Goal: Check status

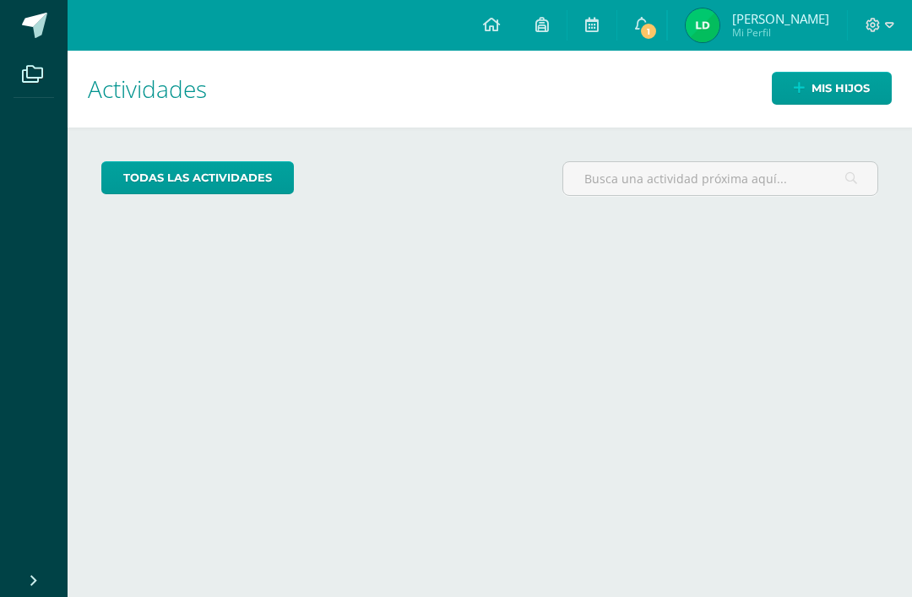
click at [797, 100] on link "Mis hijos" at bounding box center [832, 88] width 120 height 33
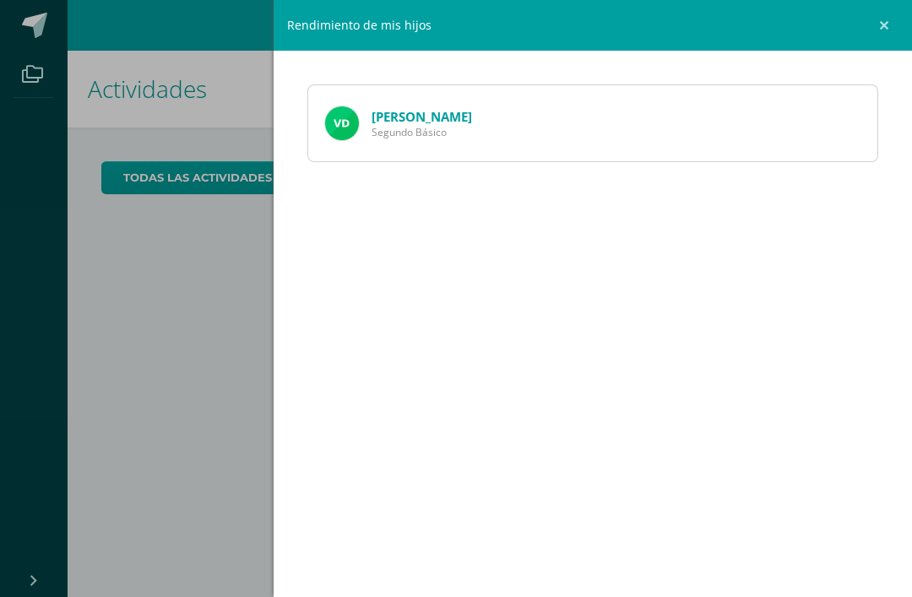
click at [413, 117] on link "[PERSON_NAME]" at bounding box center [421, 116] width 100 height 17
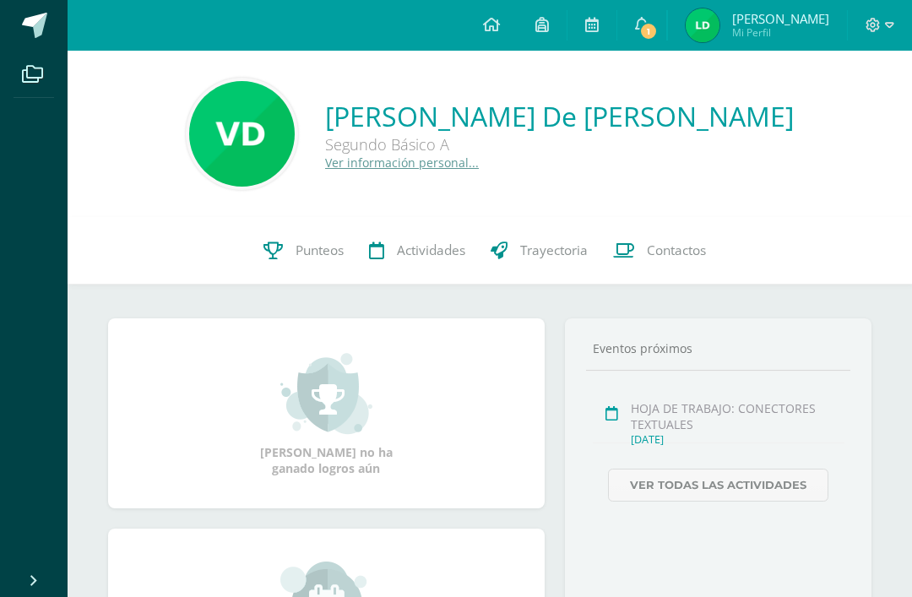
click at [299, 265] on link "Punteos" at bounding box center [304, 251] width 106 height 68
